Goal: Navigation & Orientation: Find specific page/section

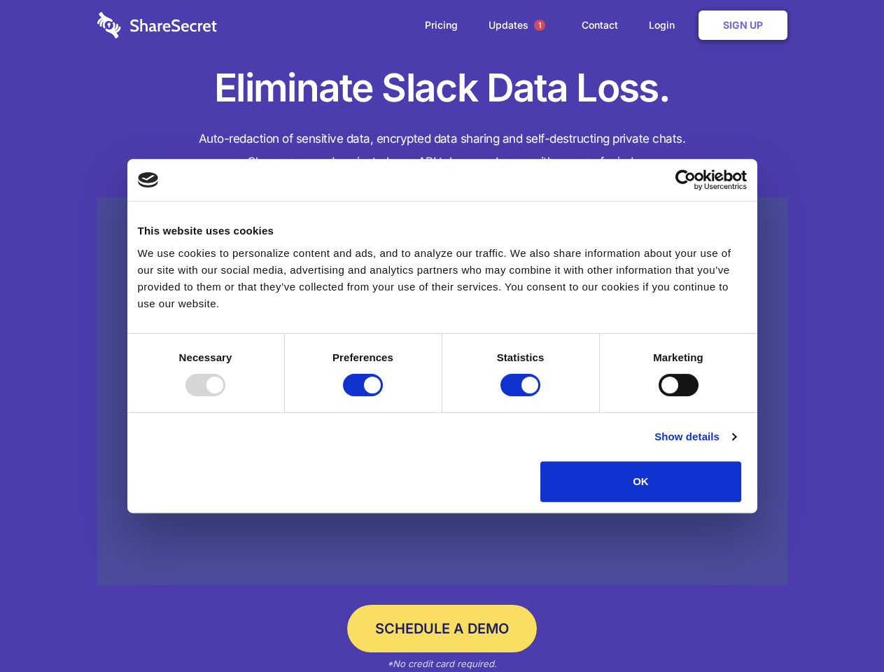
click at [225, 396] on div at bounding box center [205, 385] width 40 height 22
click at [383, 396] on input "Preferences" at bounding box center [363, 385] width 40 height 22
checkbox input "false"
click at [522, 396] on input "Statistics" at bounding box center [520, 385] width 40 height 22
checkbox input "false"
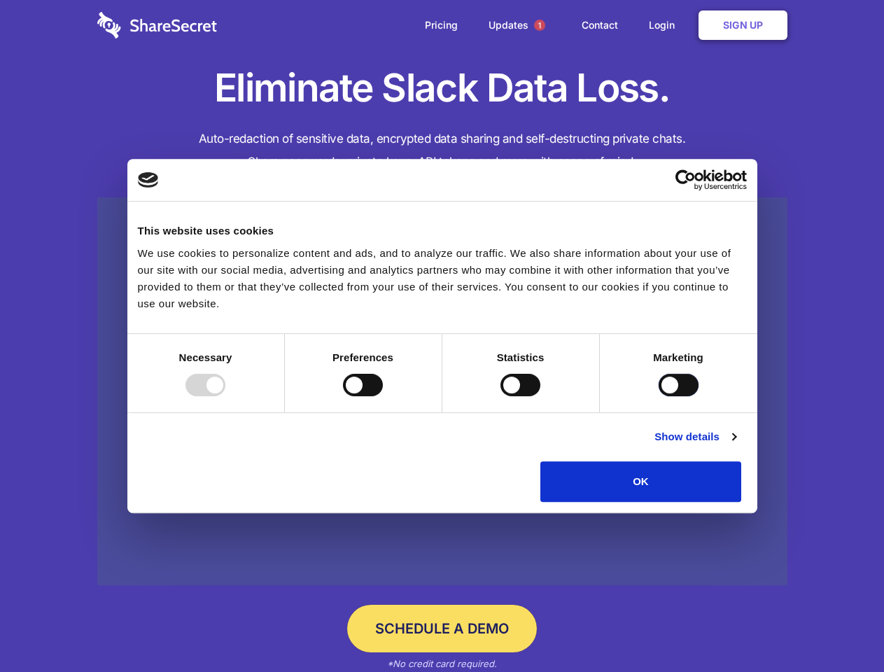
click at [658, 396] on input "Marketing" at bounding box center [678, 385] width 40 height 22
checkbox input "true"
click at [735, 445] on link "Show details" at bounding box center [694, 436] width 81 height 17
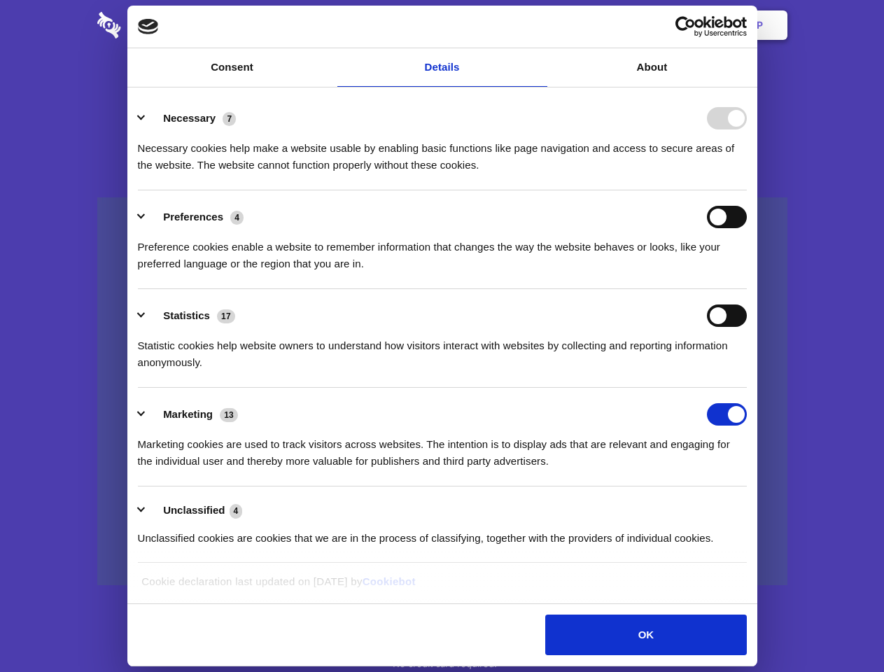
click at [747, 190] on li "Necessary 7 Necessary cookies help make a website usable by enabling basic func…" at bounding box center [442, 141] width 609 height 99
click at [539, 25] on span "1" at bounding box center [539, 25] width 11 height 11
